Goal: Information Seeking & Learning: Check status

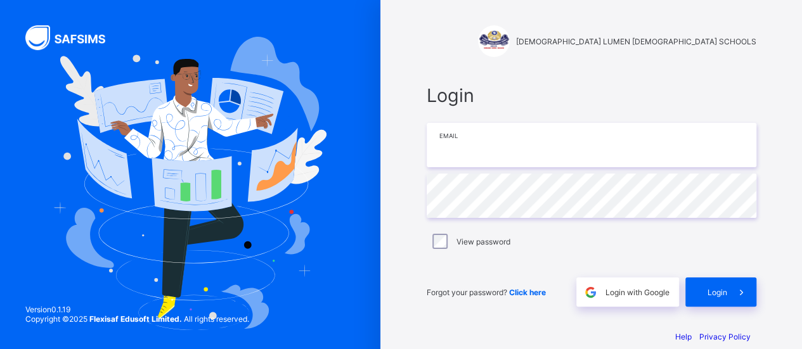
click at [515, 146] on input "email" at bounding box center [592, 145] width 330 height 44
type input "**********"
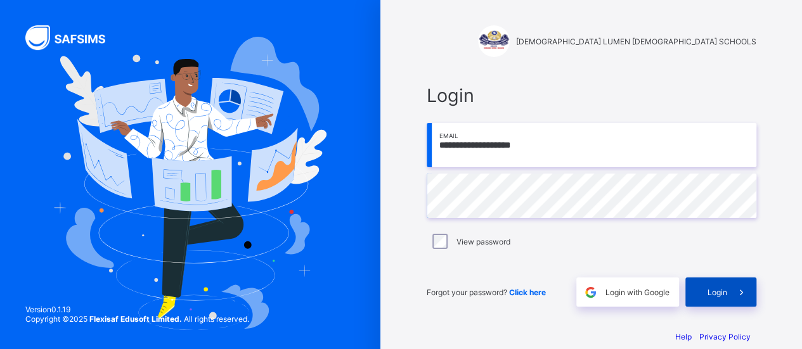
click at [738, 288] on span at bounding box center [741, 292] width 29 height 29
click at [725, 286] on div "Login" at bounding box center [720, 292] width 71 height 29
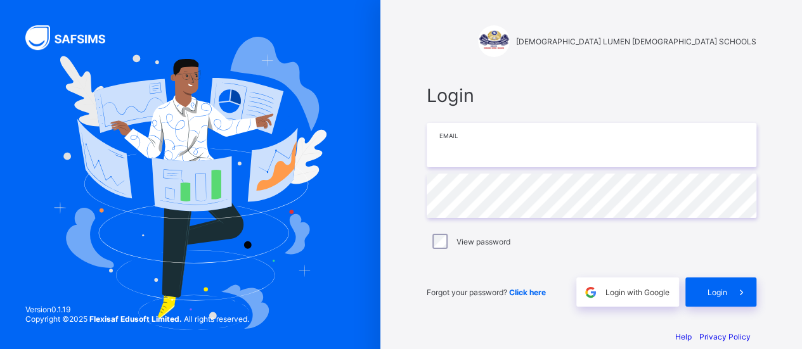
click at [483, 148] on input "email" at bounding box center [592, 145] width 330 height 44
type input "**********"
click at [538, 288] on span "Click here" at bounding box center [527, 293] width 37 height 10
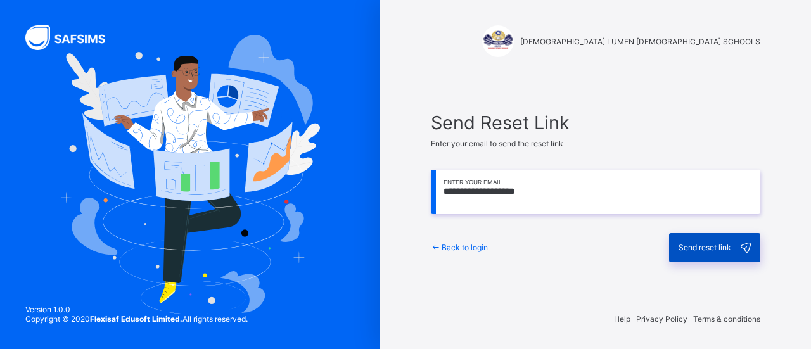
click at [713, 248] on span "Send reset link" at bounding box center [705, 248] width 53 height 10
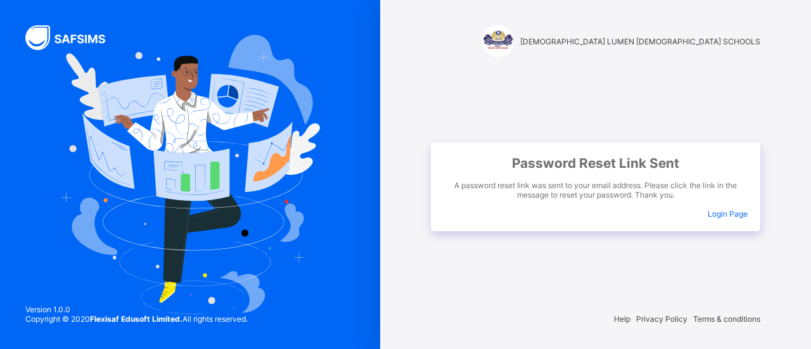
click at [720, 211] on span "Login Page" at bounding box center [728, 214] width 40 height 10
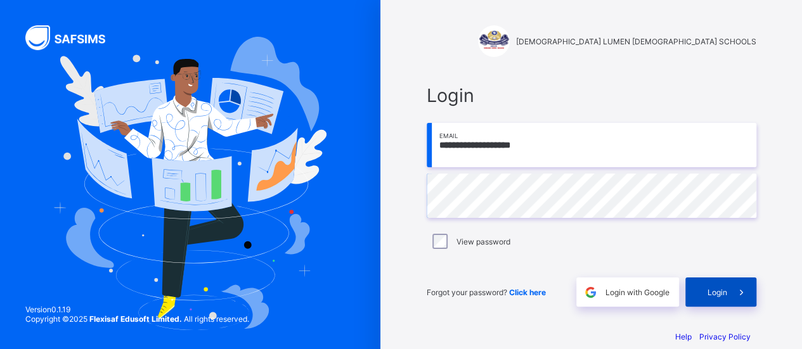
click at [735, 285] on span at bounding box center [741, 292] width 29 height 29
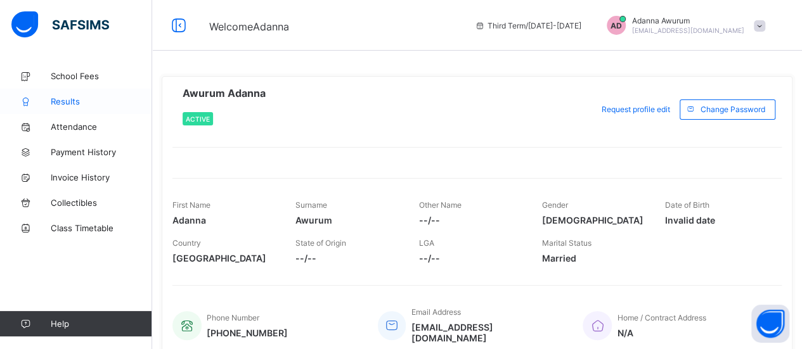
click at [75, 103] on span "Results" at bounding box center [101, 101] width 101 height 10
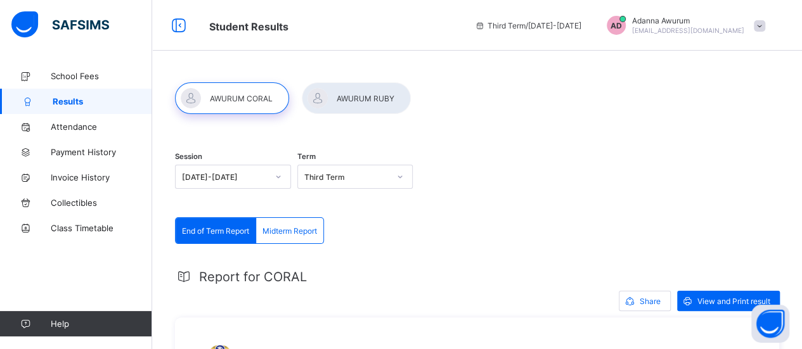
click at [219, 233] on span "End of Term Report" at bounding box center [215, 231] width 67 height 10
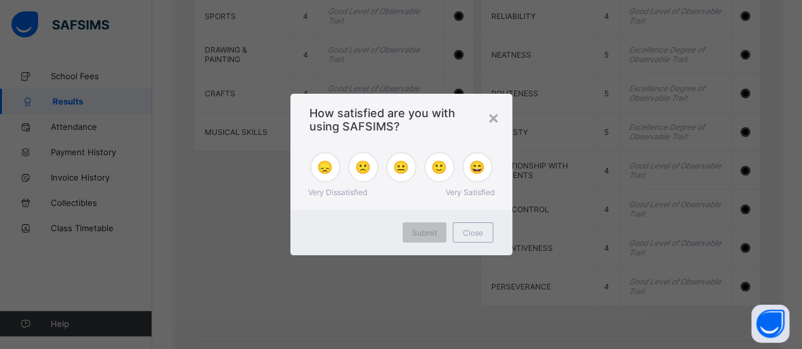
scroll to position [1324, 0]
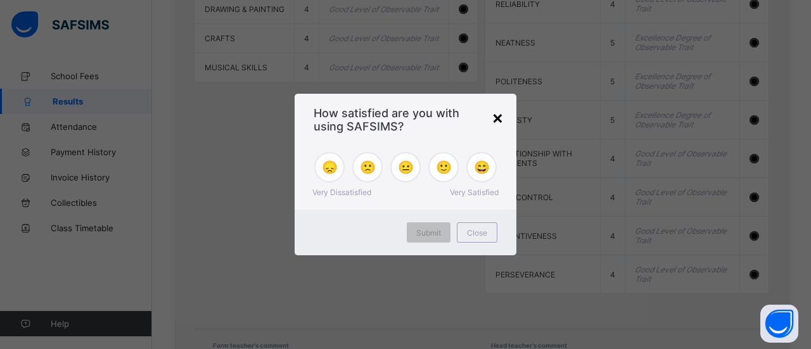
click at [496, 113] on div "×" at bounding box center [498, 118] width 12 height 22
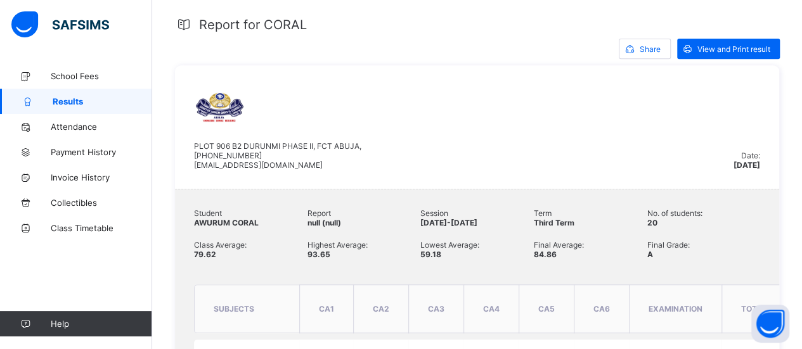
scroll to position [245, 0]
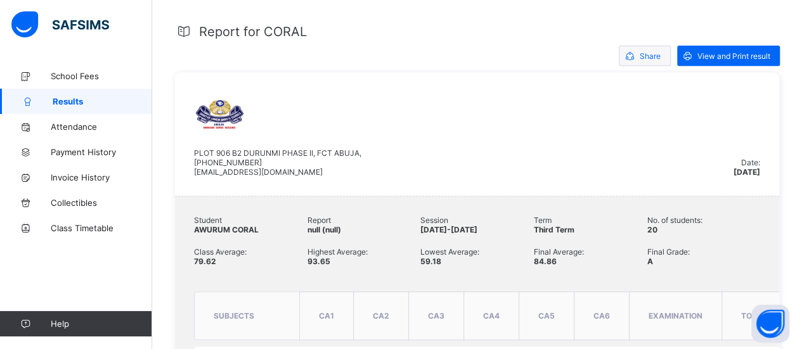
click at [650, 55] on span "Share" at bounding box center [650, 56] width 21 height 10
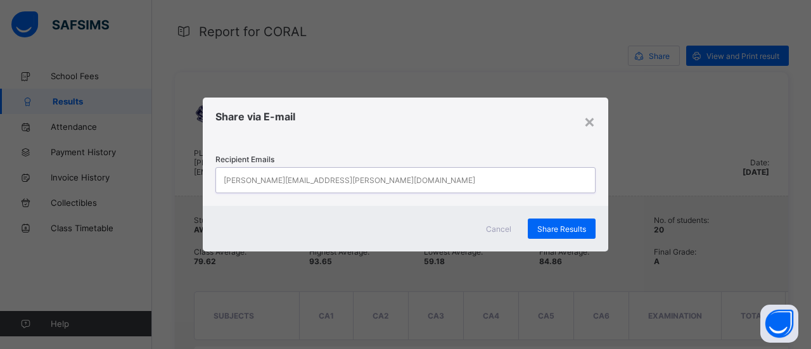
click at [291, 181] on div "john.doe@flexisaf.com" at bounding box center [350, 181] width 252 height 24
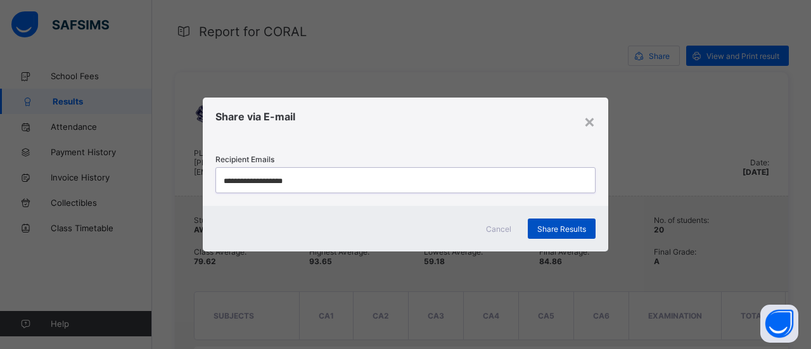
type input "**********"
click at [572, 226] on span "Share Results" at bounding box center [562, 229] width 49 height 10
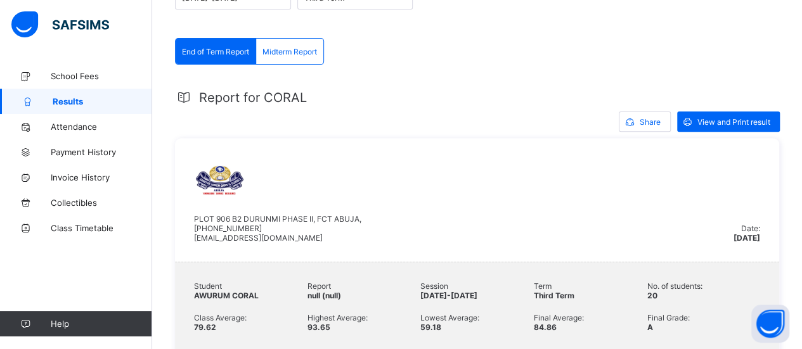
scroll to position [0, 0]
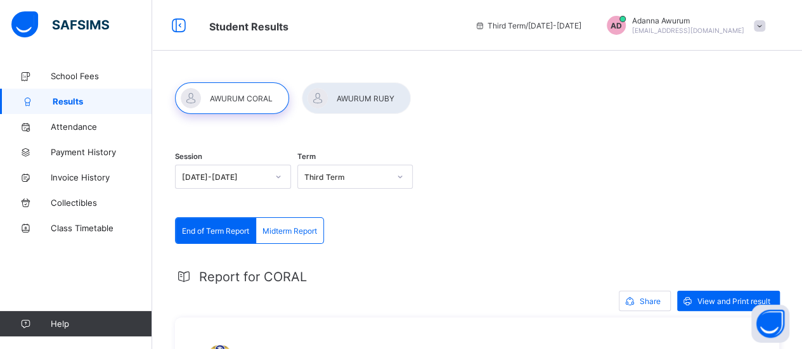
click at [358, 97] on div at bounding box center [356, 98] width 109 height 32
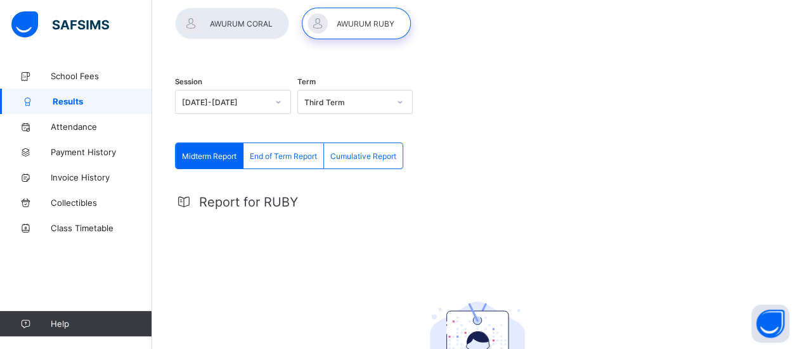
scroll to position [75, 0]
click at [306, 165] on div "End of Term Report" at bounding box center [283, 155] width 81 height 25
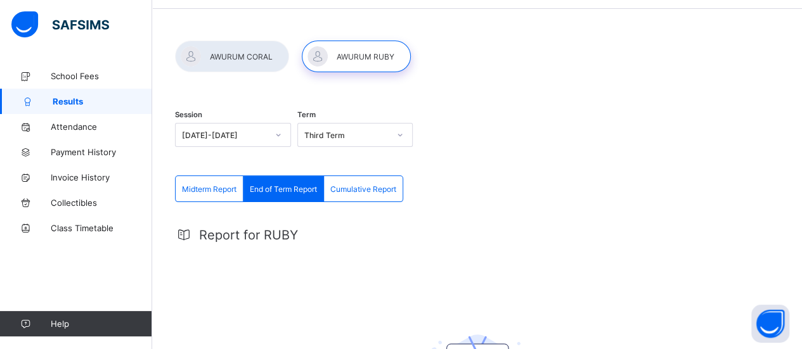
scroll to position [42, 0]
click at [202, 189] on span "Midterm Report" at bounding box center [209, 189] width 55 height 10
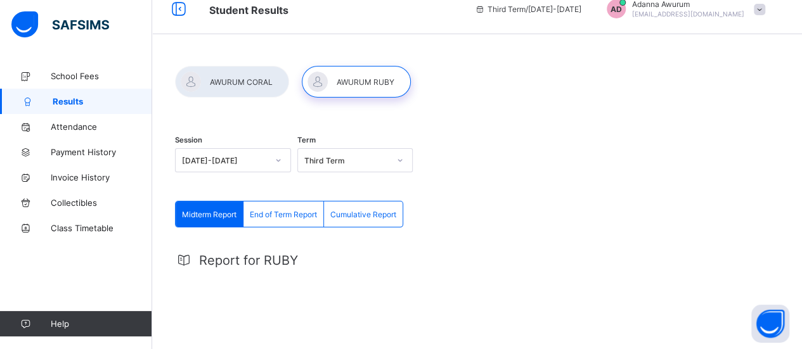
scroll to position [15, 0]
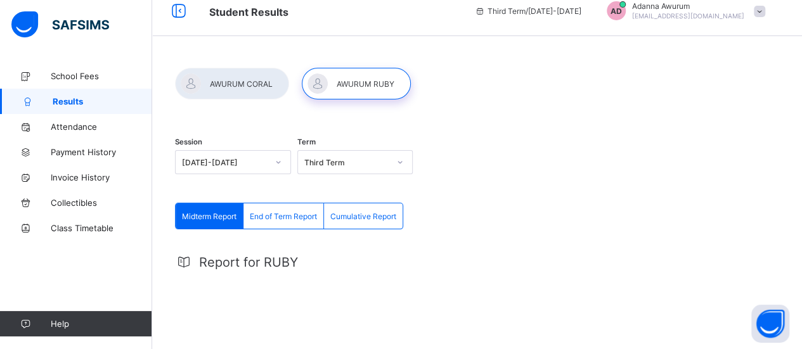
click at [380, 214] on span "Cumulative Report" at bounding box center [363, 217] width 66 height 10
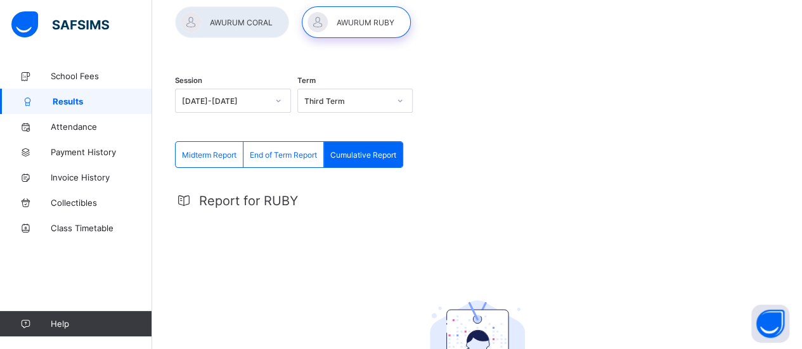
scroll to position [0, 0]
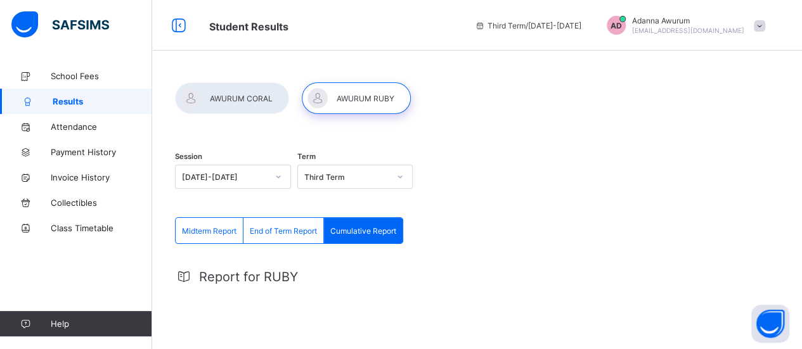
click at [181, 275] on icon at bounding box center [184, 276] width 18 height 15
click at [276, 229] on span "End of Term Report" at bounding box center [283, 231] width 67 height 10
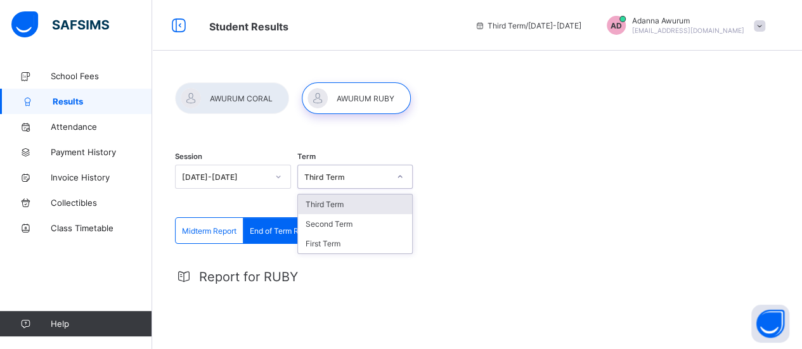
click at [404, 173] on icon at bounding box center [400, 177] width 8 height 13
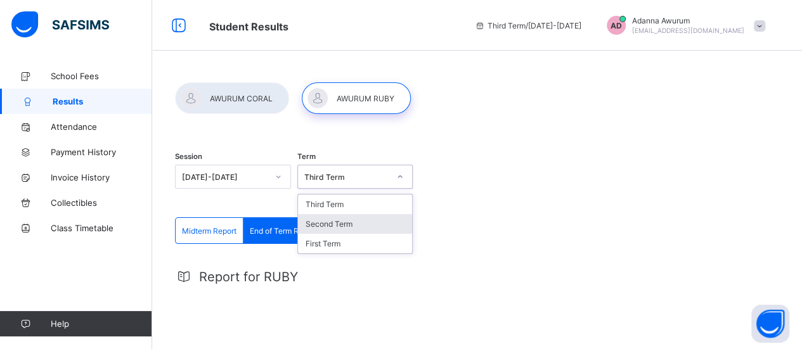
click at [352, 221] on div "Second Term" at bounding box center [355, 224] width 115 height 20
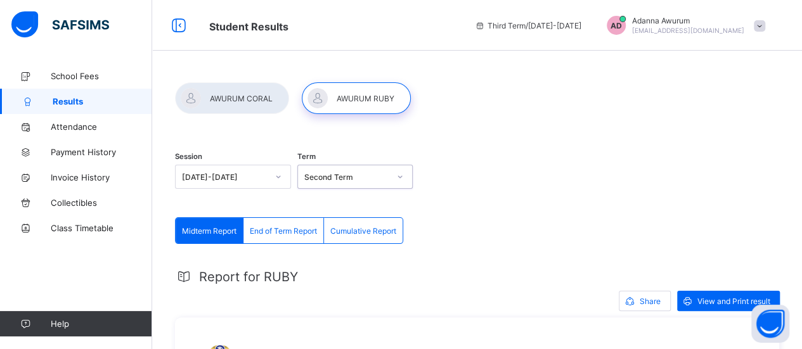
click at [245, 99] on div at bounding box center [232, 98] width 114 height 32
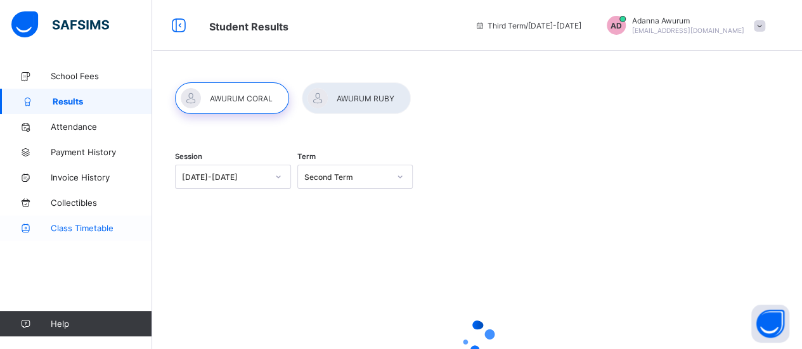
click at [108, 228] on span "Class Timetable" at bounding box center [101, 228] width 101 height 10
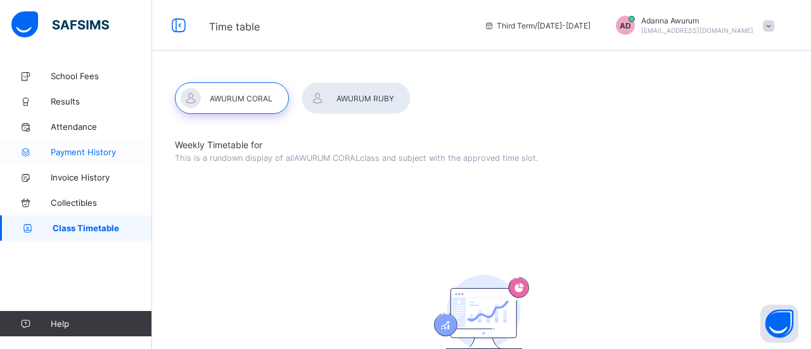
click at [88, 148] on span "Payment History" at bounding box center [101, 152] width 101 height 10
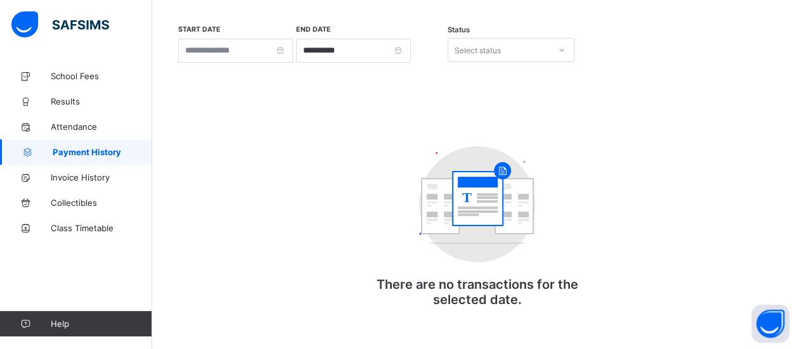
scroll to position [55, 0]
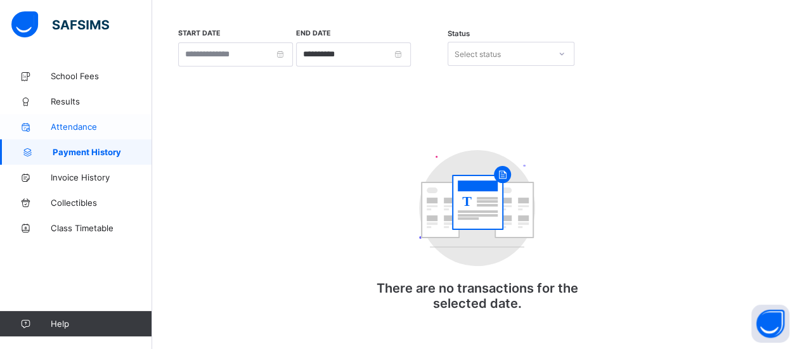
click at [97, 131] on span "Attendance" at bounding box center [101, 127] width 101 height 10
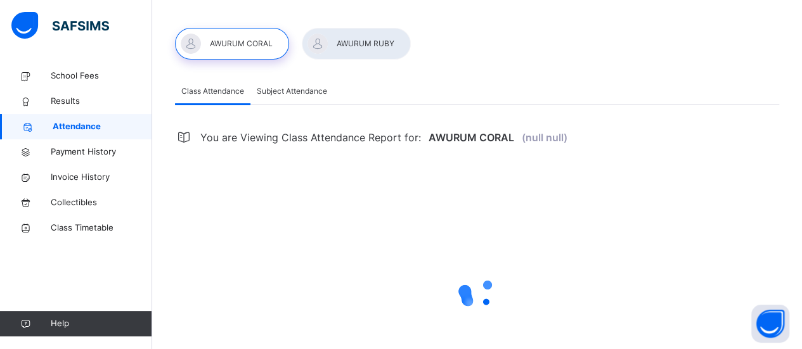
select select "****"
select select "*"
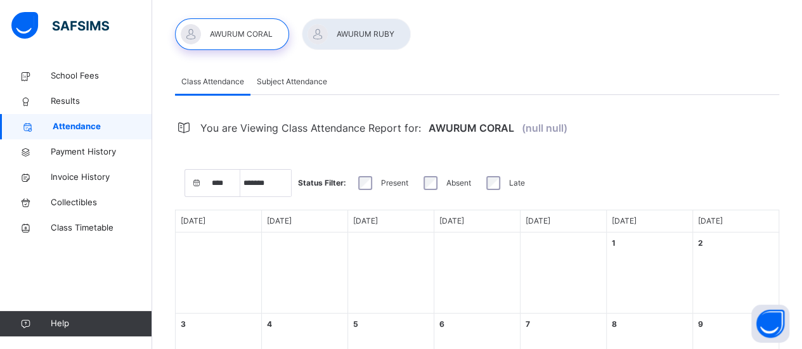
scroll to position [63, 0]
click at [292, 85] on span "Subject Attendance" at bounding box center [292, 82] width 70 height 11
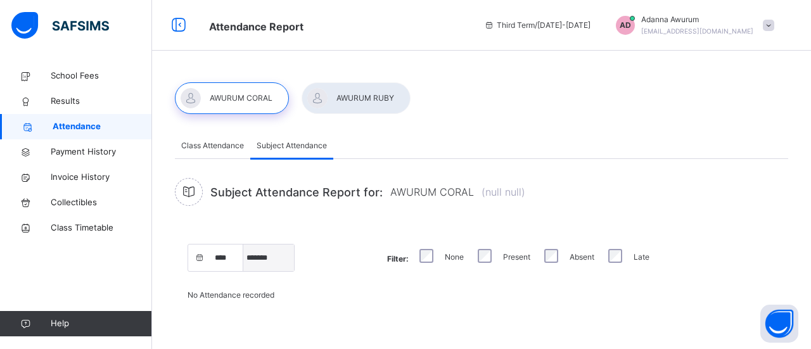
click at [261, 256] on select "***** ******* ******** ***** ***** *** **** **** ****** ********* ******* *****…" at bounding box center [268, 258] width 51 height 27
click at [243, 245] on select "***** ******* ******** ***** ***** *** **** **** ****** ********* ******* *****…" at bounding box center [268, 258] width 51 height 27
click at [270, 257] on select "***** ******* ******** ***** ***** *** **** **** ****** ********* ******* *****…" at bounding box center [268, 258] width 51 height 27
click at [243, 245] on select "***** ******* ******** ***** ***** *** **** **** ****** ********* ******* *****…" at bounding box center [268, 258] width 51 height 27
click at [289, 266] on select "***** ******* ******** ***** ***** *** **** **** ****** ********* ******* *****…" at bounding box center [268, 258] width 51 height 27
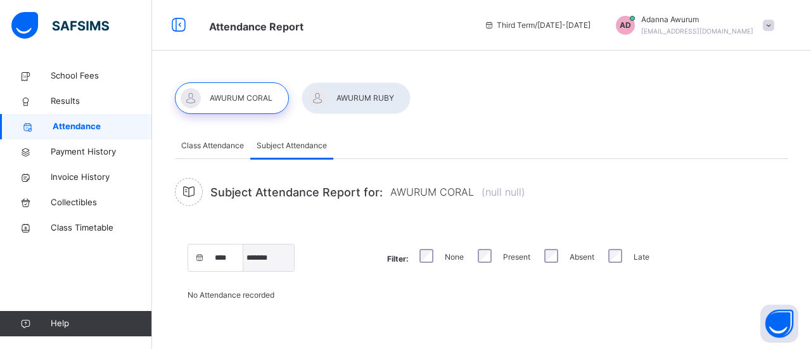
select select "*"
click at [243, 245] on select "***** ******* ******** ***** ***** *** **** **** ****** ********* ******* *****…" at bounding box center [268, 258] width 51 height 27
click at [637, 257] on label "Late" at bounding box center [642, 257] width 16 height 11
click at [79, 75] on span "School Fees" at bounding box center [101, 76] width 101 height 13
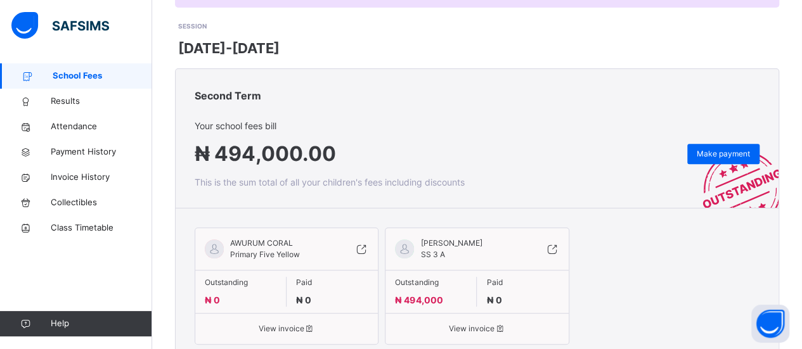
scroll to position [172, 0]
click at [58, 101] on span "Results" at bounding box center [101, 101] width 101 height 13
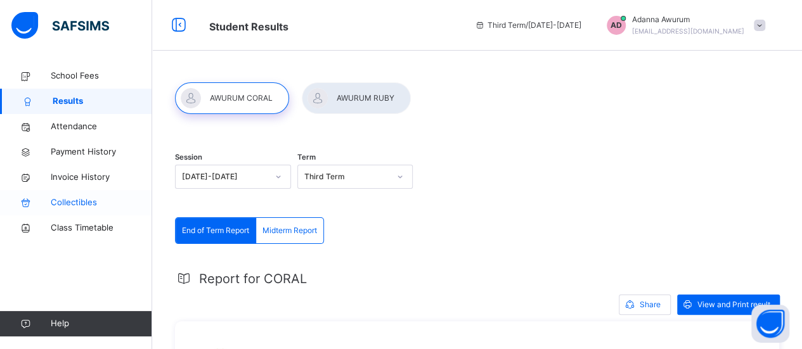
click at [79, 203] on span "Collectibles" at bounding box center [101, 203] width 101 height 13
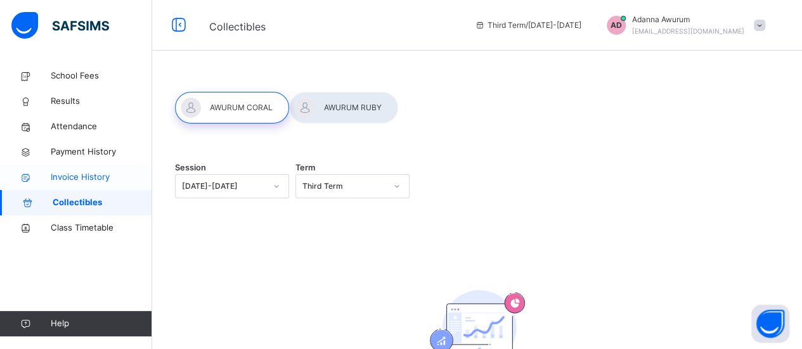
click at [98, 176] on span "Invoice History" at bounding box center [101, 177] width 101 height 13
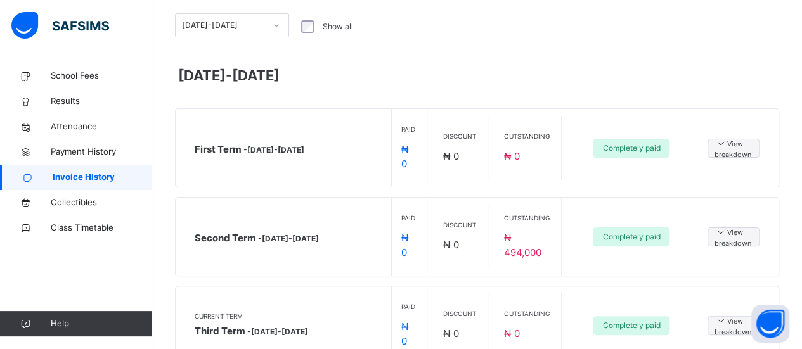
scroll to position [72, 0]
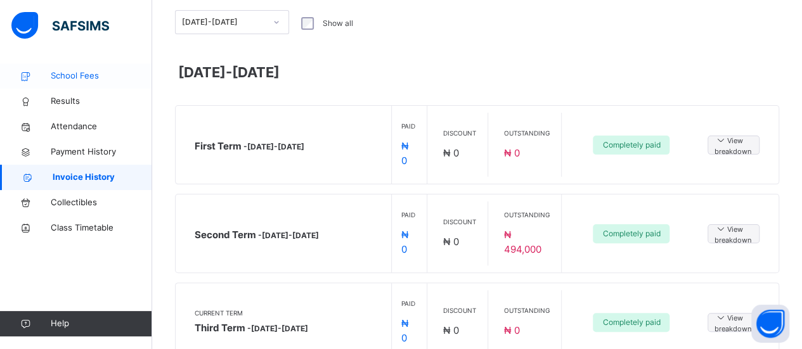
click at [94, 76] on span "School Fees" at bounding box center [101, 76] width 101 height 13
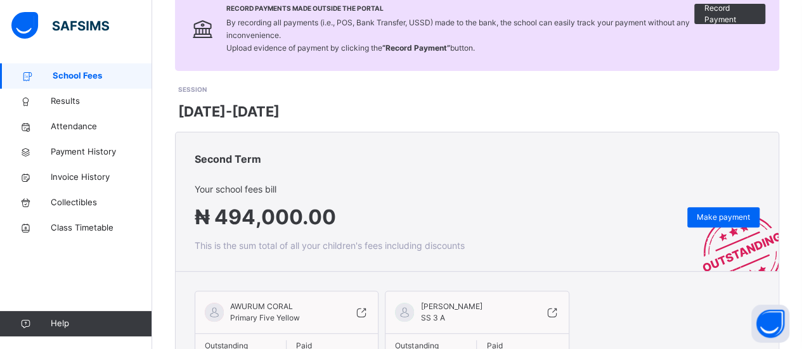
scroll to position [107, 0]
click at [77, 129] on span "Attendance" at bounding box center [101, 126] width 101 height 13
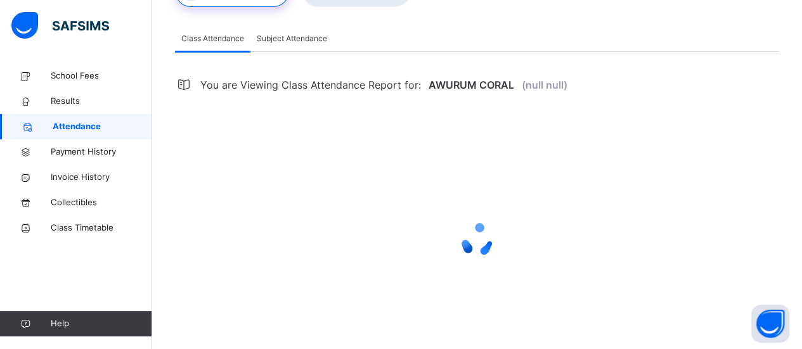
select select "****"
select select "*"
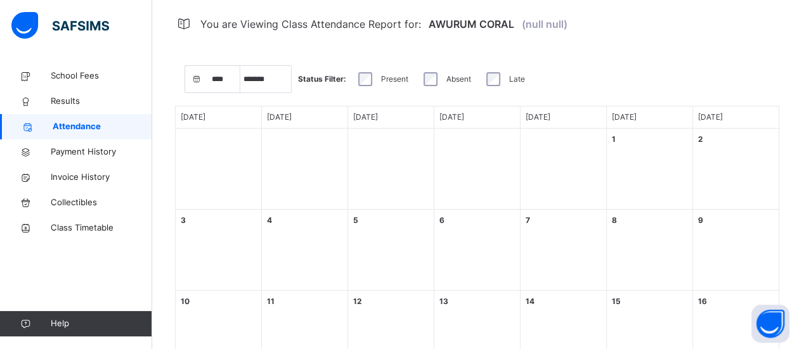
scroll to position [165, 0]
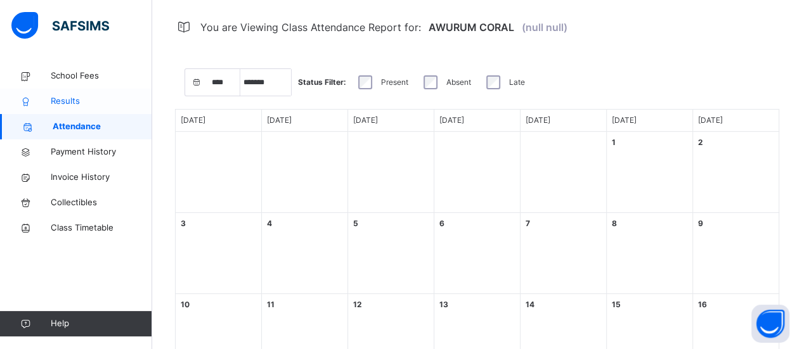
click at [66, 105] on span "Results" at bounding box center [101, 101] width 101 height 13
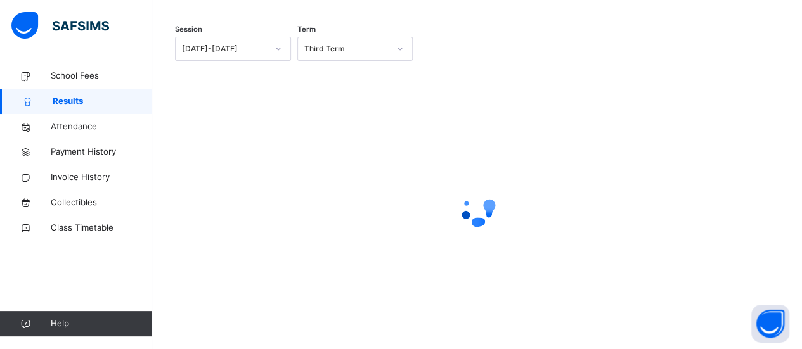
scroll to position [165, 0]
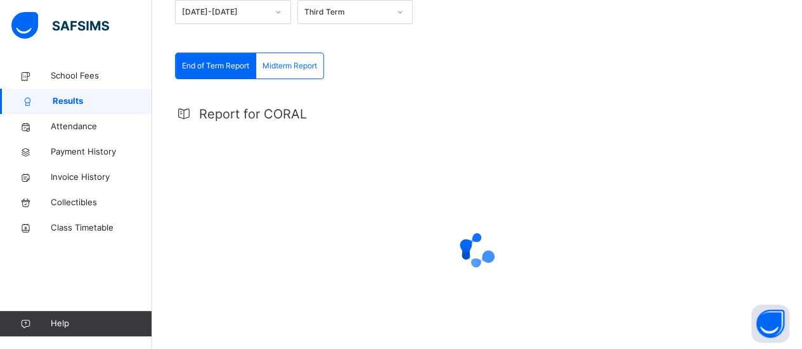
click at [300, 65] on span "Midterm Report" at bounding box center [289, 65] width 55 height 11
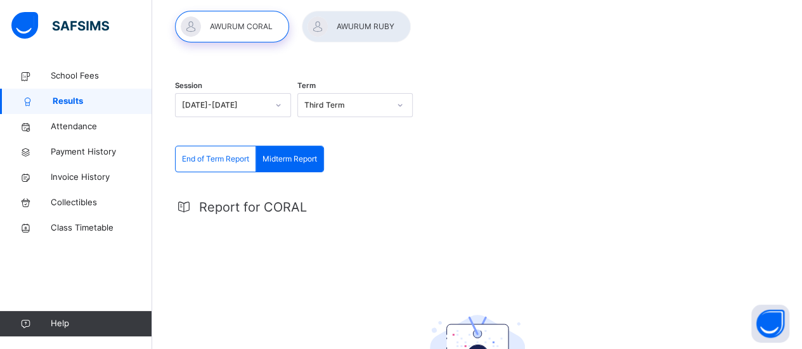
scroll to position [70, 0]
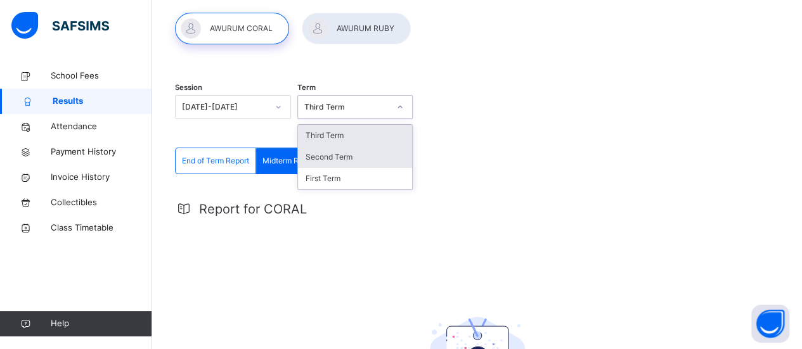
click at [363, 160] on div "Second Term" at bounding box center [355, 157] width 115 height 22
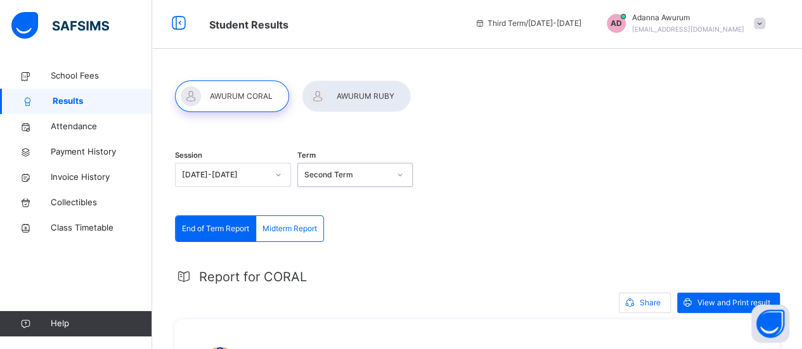
scroll to position [0, 0]
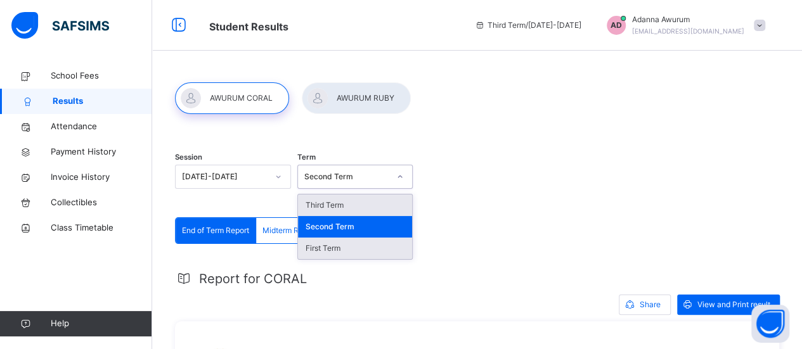
click at [364, 257] on div "First Term" at bounding box center [355, 249] width 115 height 22
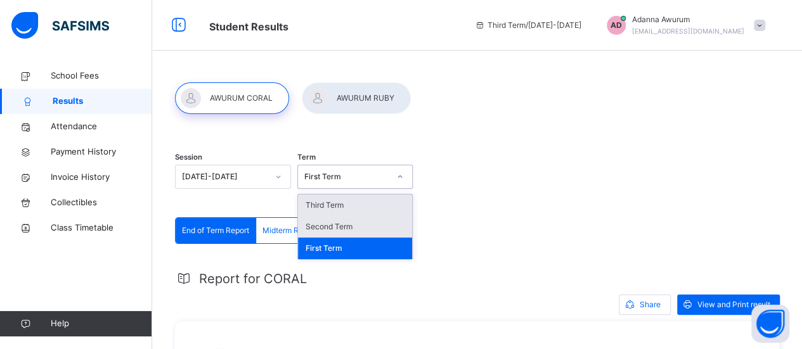
click at [365, 217] on div "Second Term" at bounding box center [355, 227] width 115 height 22
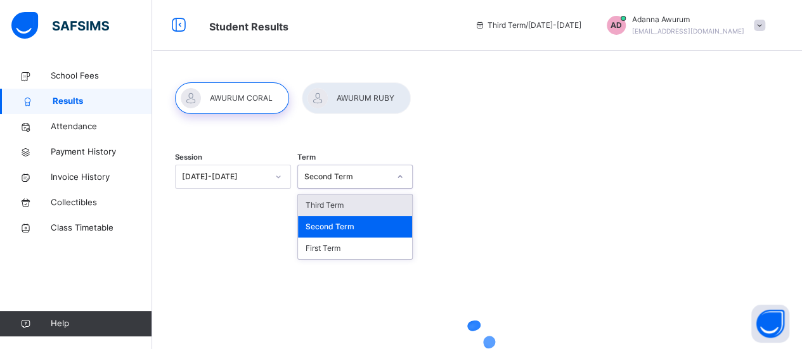
click at [370, 197] on div "Third Term" at bounding box center [355, 206] width 115 height 22
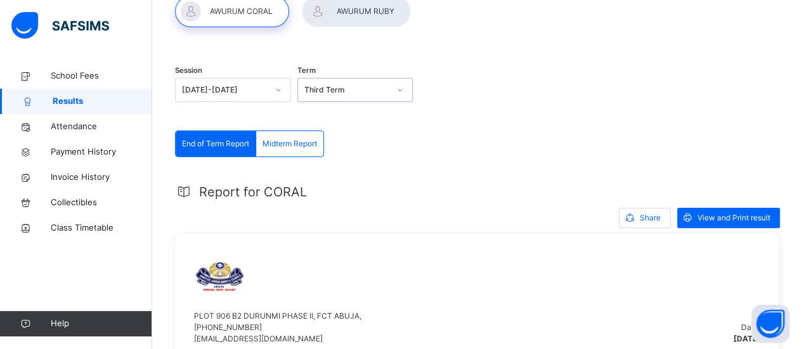
scroll to position [81, 0]
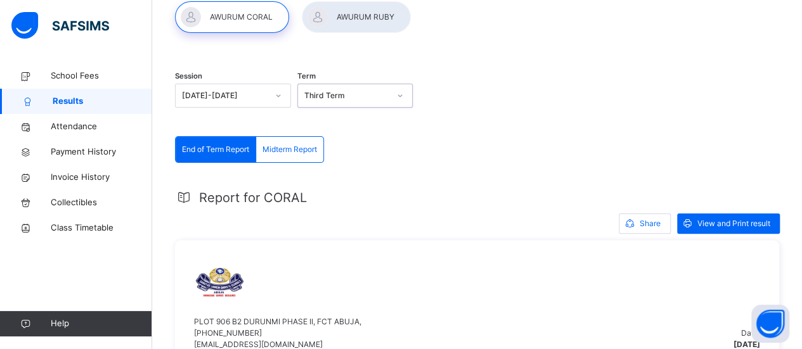
click at [107, 226] on span "Class Timetable" at bounding box center [101, 228] width 101 height 13
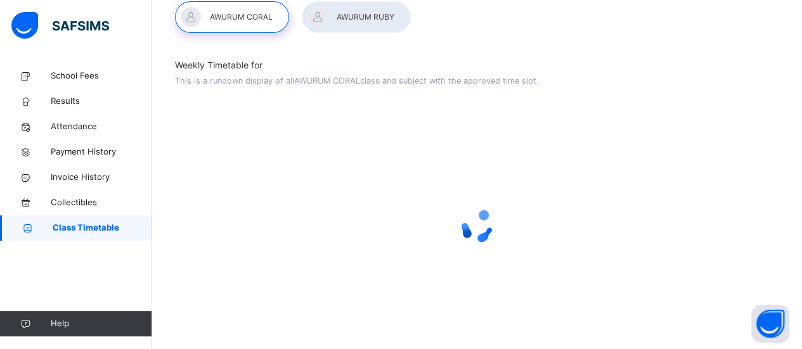
scroll to position [2, 0]
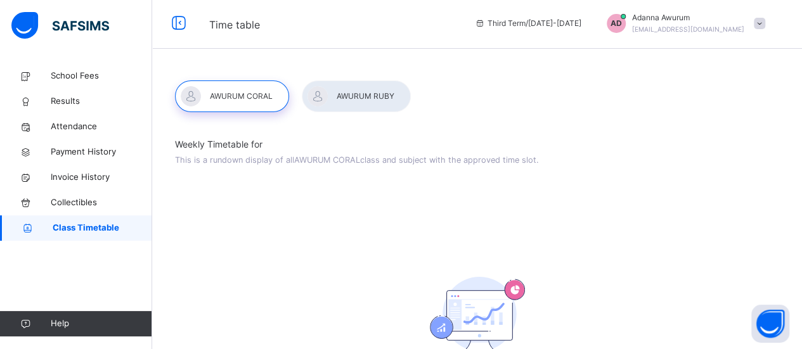
click at [365, 103] on div at bounding box center [356, 97] width 109 height 32
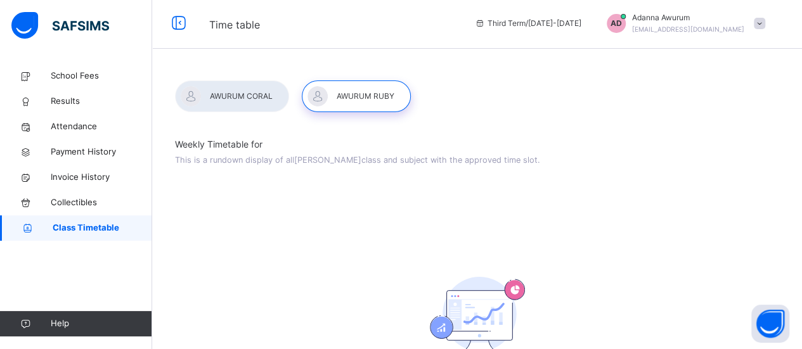
click at [261, 101] on div at bounding box center [232, 97] width 114 height 32
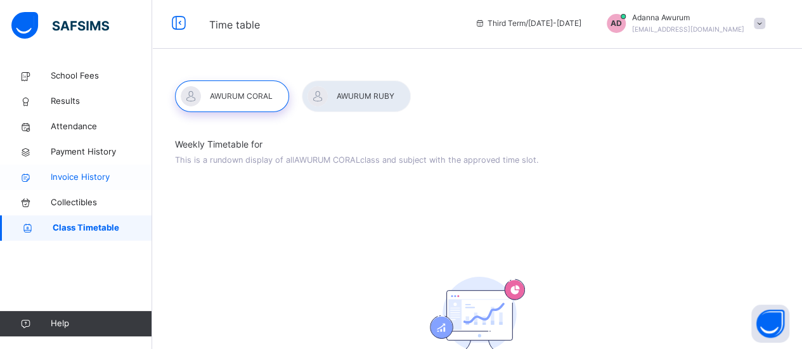
click at [105, 180] on span "Invoice History" at bounding box center [101, 177] width 101 height 13
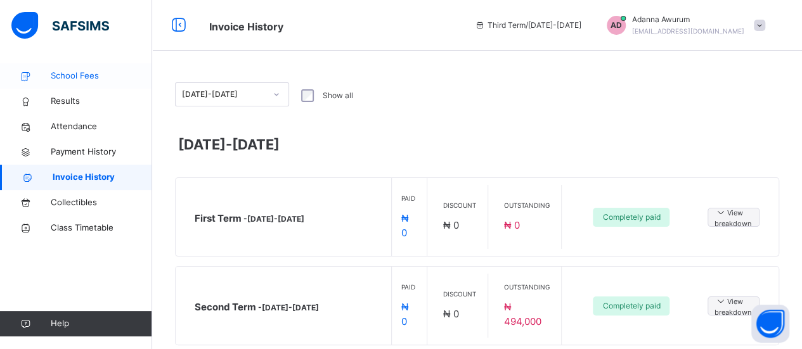
click at [95, 64] on link "School Fees" at bounding box center [76, 75] width 152 height 25
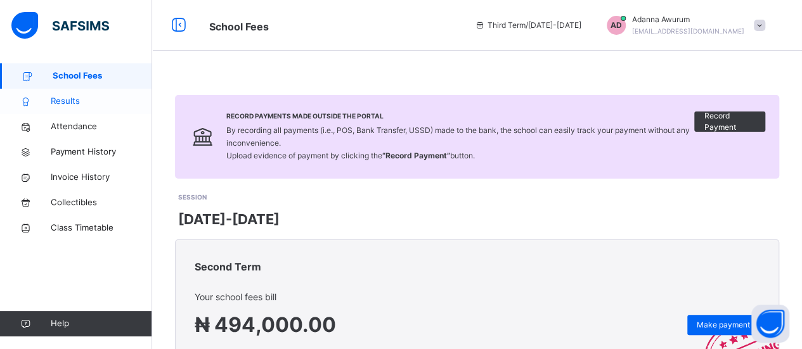
click at [88, 103] on span "Results" at bounding box center [101, 101] width 101 height 13
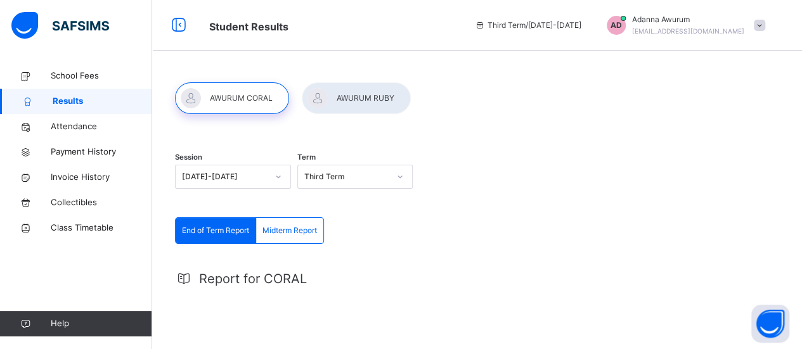
click at [346, 96] on div at bounding box center [356, 98] width 109 height 32
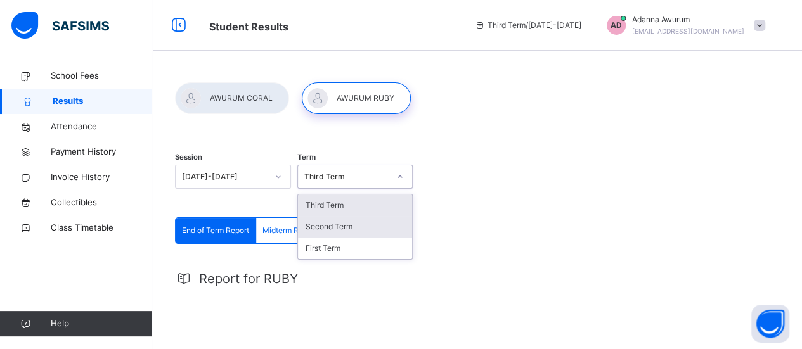
click at [354, 228] on div "Second Term" at bounding box center [355, 227] width 115 height 22
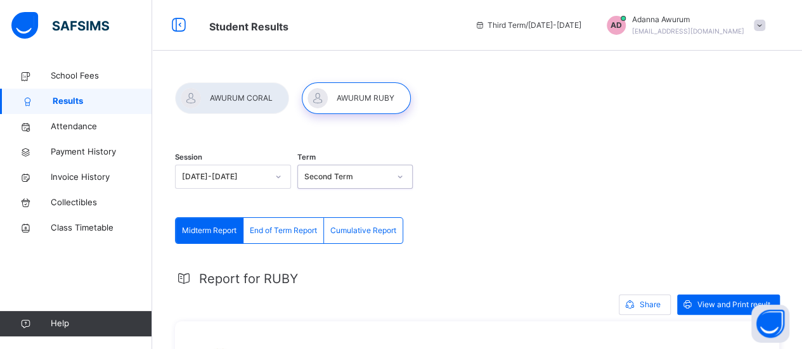
click at [255, 105] on div at bounding box center [232, 98] width 114 height 32
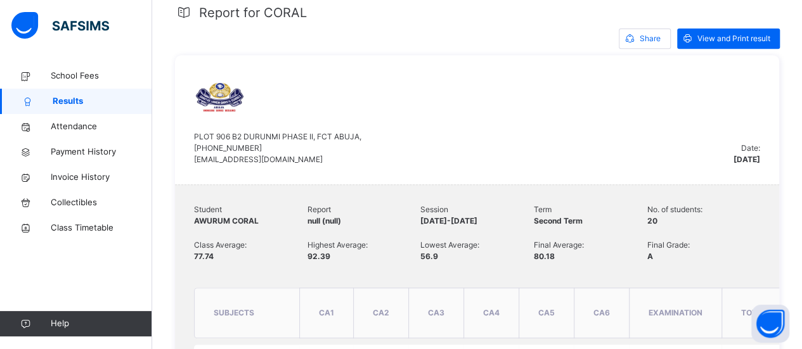
scroll to position [259, 0]
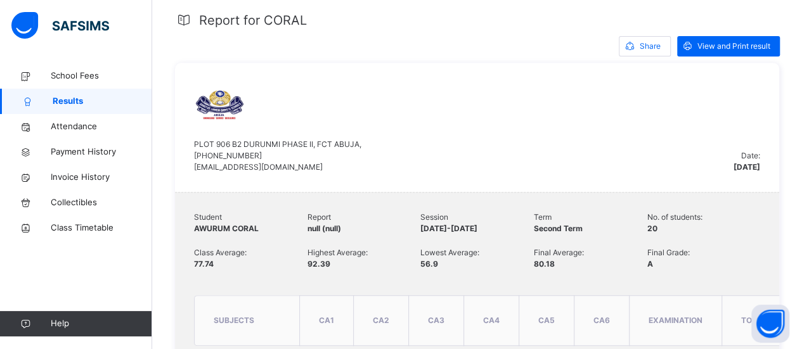
click at [31, 271] on div "School Fees Results Attendance Payment History Invoice History Collectibles Cla…" at bounding box center [76, 200] width 152 height 299
click at [77, 136] on link "Attendance" at bounding box center [76, 126] width 152 height 25
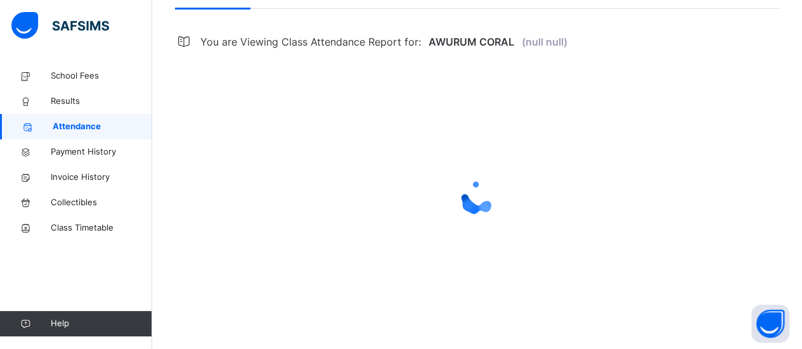
scroll to position [150, 0]
select select "****"
select select "*"
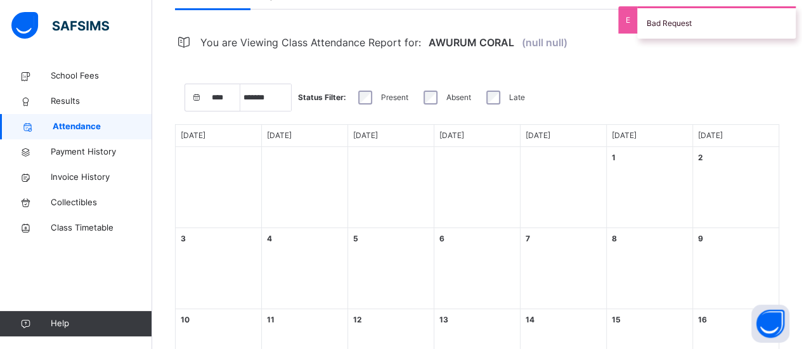
scroll to position [259, 0]
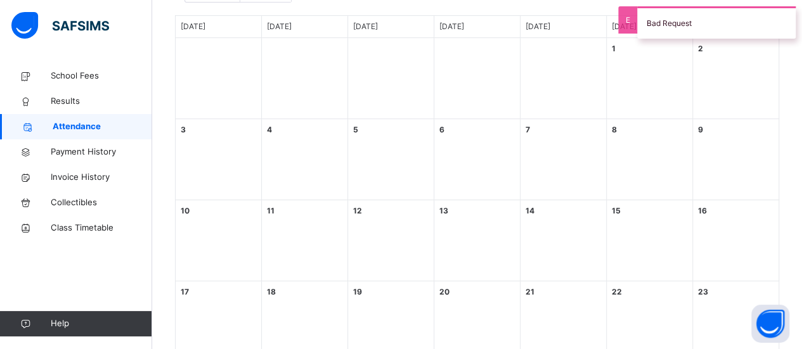
click at [570, 160] on div "7 Thursday" at bounding box center [563, 159] width 86 height 81
click at [561, 140] on div "7 Thursday" at bounding box center [563, 159] width 86 height 81
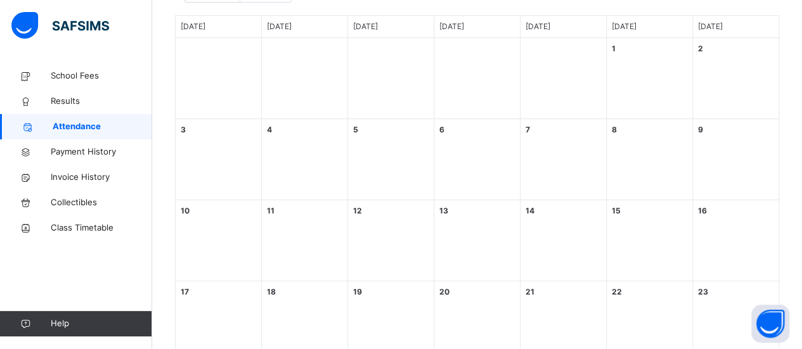
click at [543, 227] on div "14 Thursday" at bounding box center [563, 240] width 86 height 81
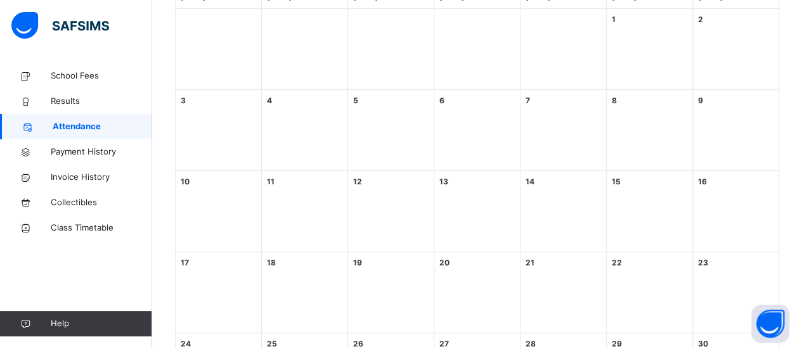
scroll to position [292, 0]
click at [552, 270] on div "21 Thursday" at bounding box center [563, 289] width 86 height 81
click at [273, 298] on div "18 Monday" at bounding box center [305, 289] width 86 height 81
click at [204, 205] on div "10 Sunday" at bounding box center [219, 207] width 86 height 81
click at [286, 134] on div "4 Monday" at bounding box center [305, 126] width 86 height 81
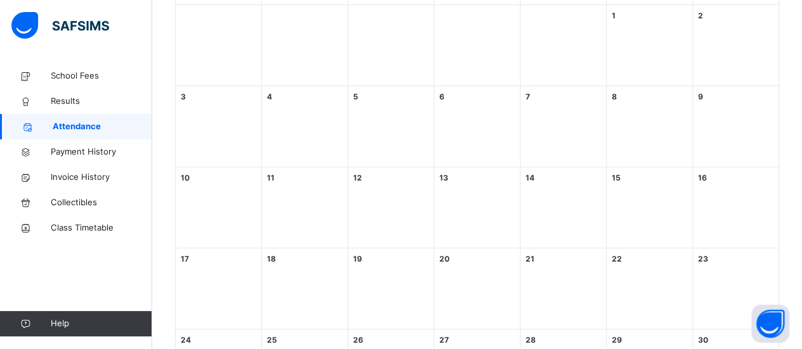
click at [418, 108] on div "5 Tuesday" at bounding box center [391, 126] width 86 height 81
click at [65, 105] on span "Results" at bounding box center [101, 101] width 101 height 13
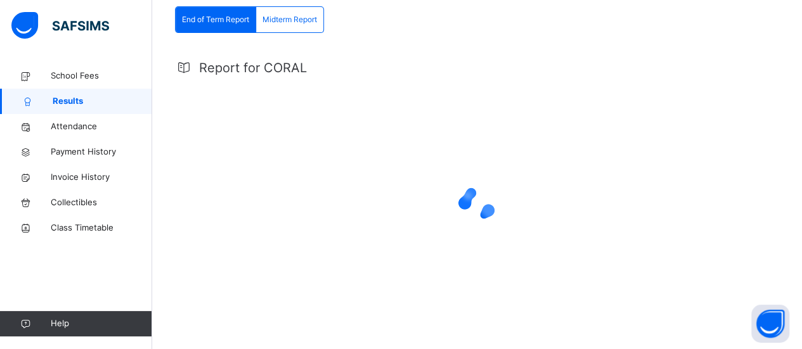
scroll to position [292, 0]
